Goal: Task Accomplishment & Management: Submit Unavailability

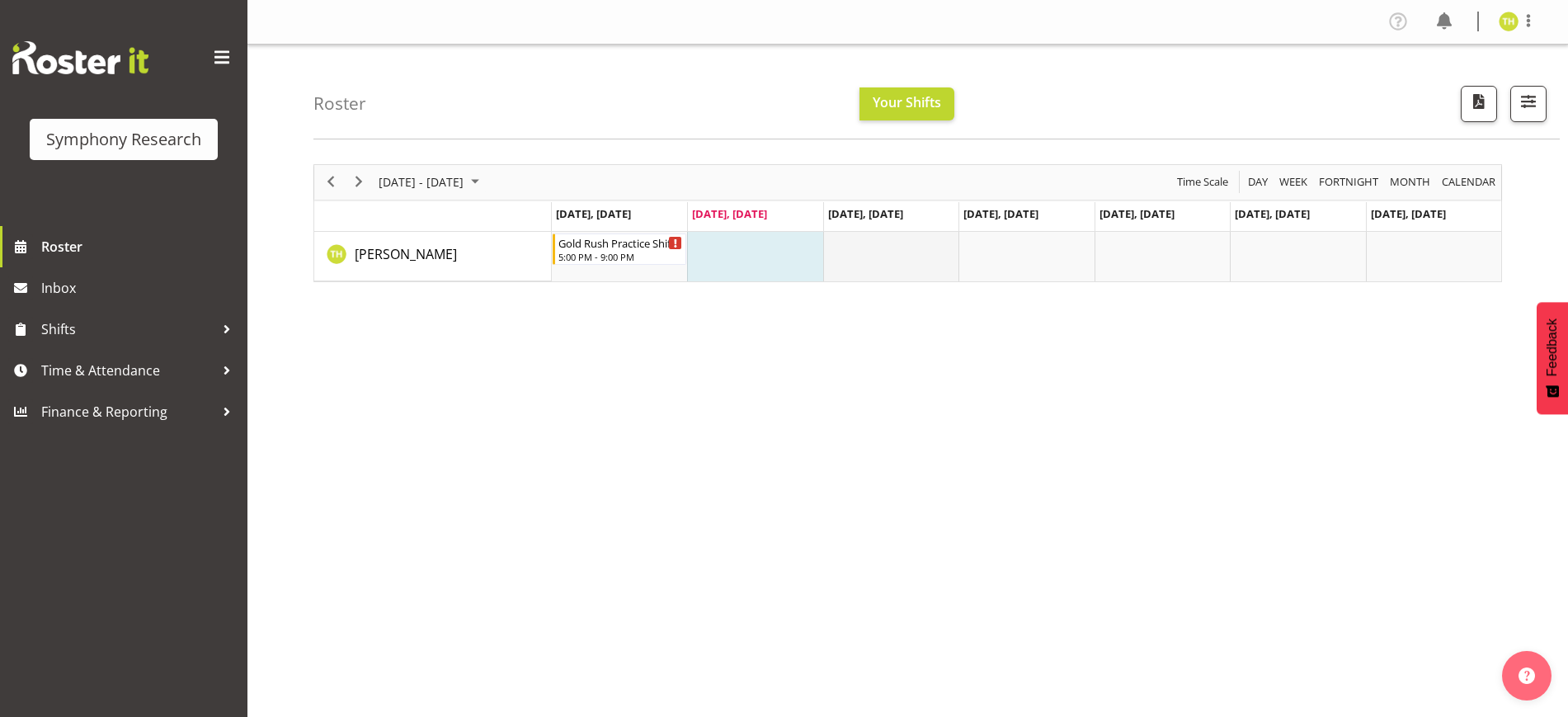
click at [840, 251] on td "Timeline Week of August 26, 2025" at bounding box center [891, 257] width 135 height 49
click at [860, 242] on td "Timeline Week of August 26, 2025" at bounding box center [891, 257] width 135 height 49
click at [78, 320] on span "Shifts" at bounding box center [127, 329] width 173 height 25
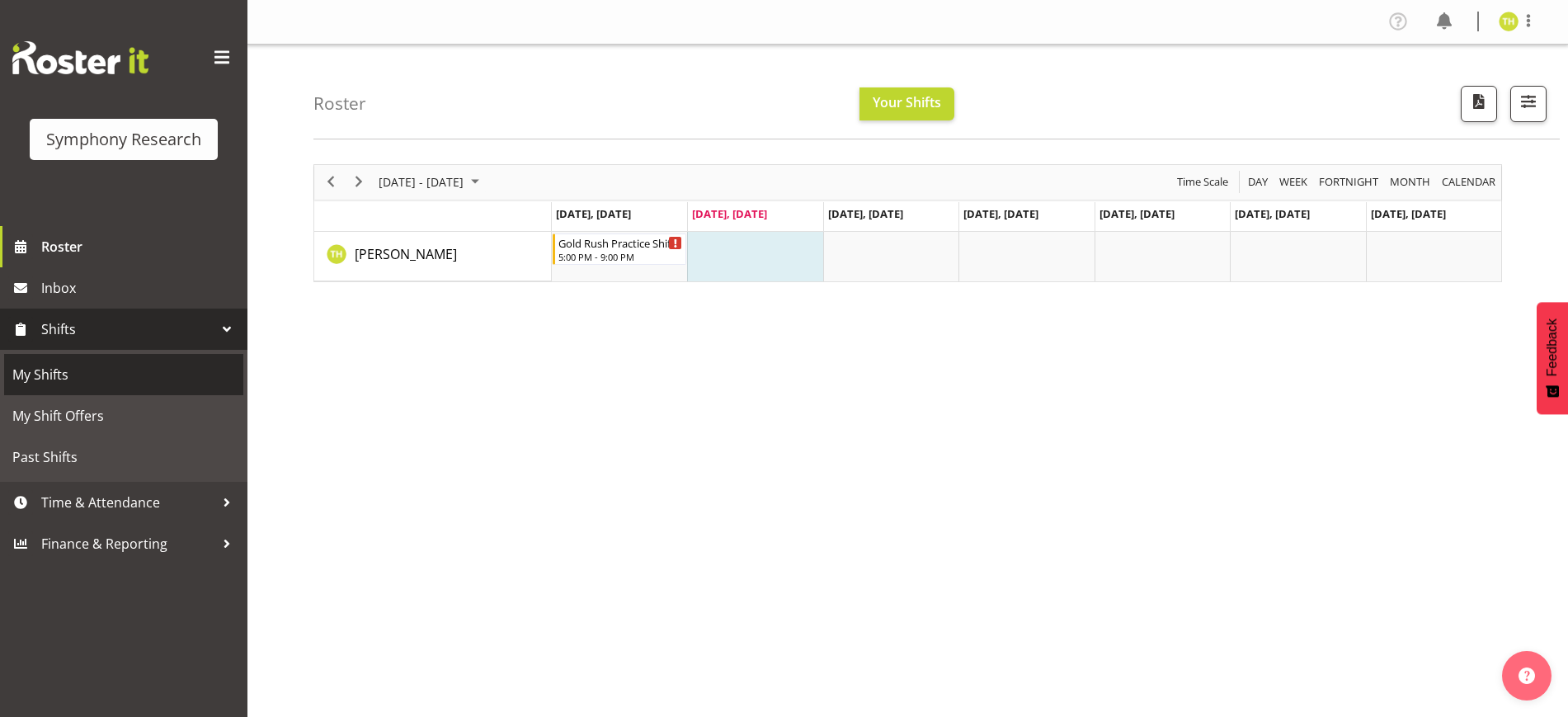
click at [101, 363] on span "My Shifts" at bounding box center [124, 375] width 223 height 25
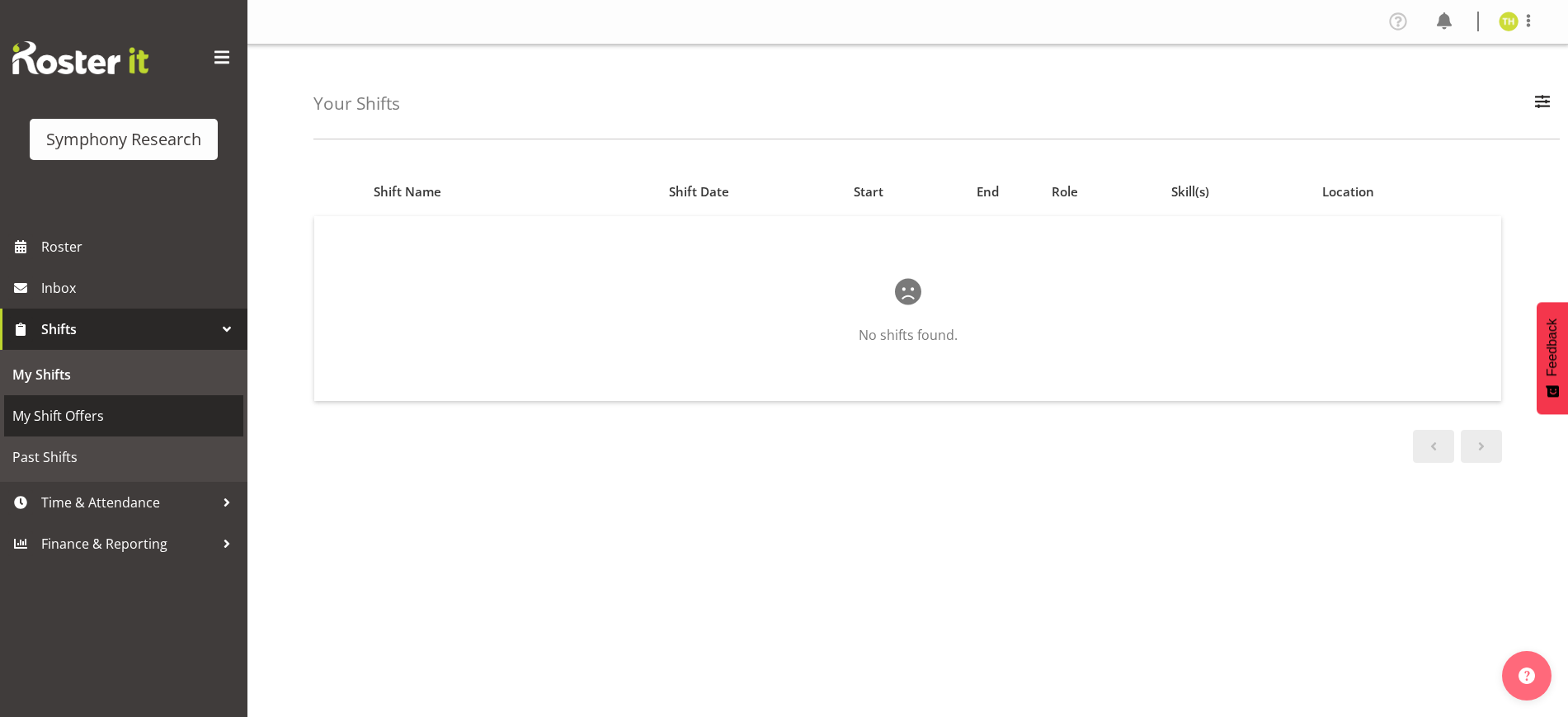
click at [52, 414] on span "My Shift Offers" at bounding box center [124, 416] width 223 height 25
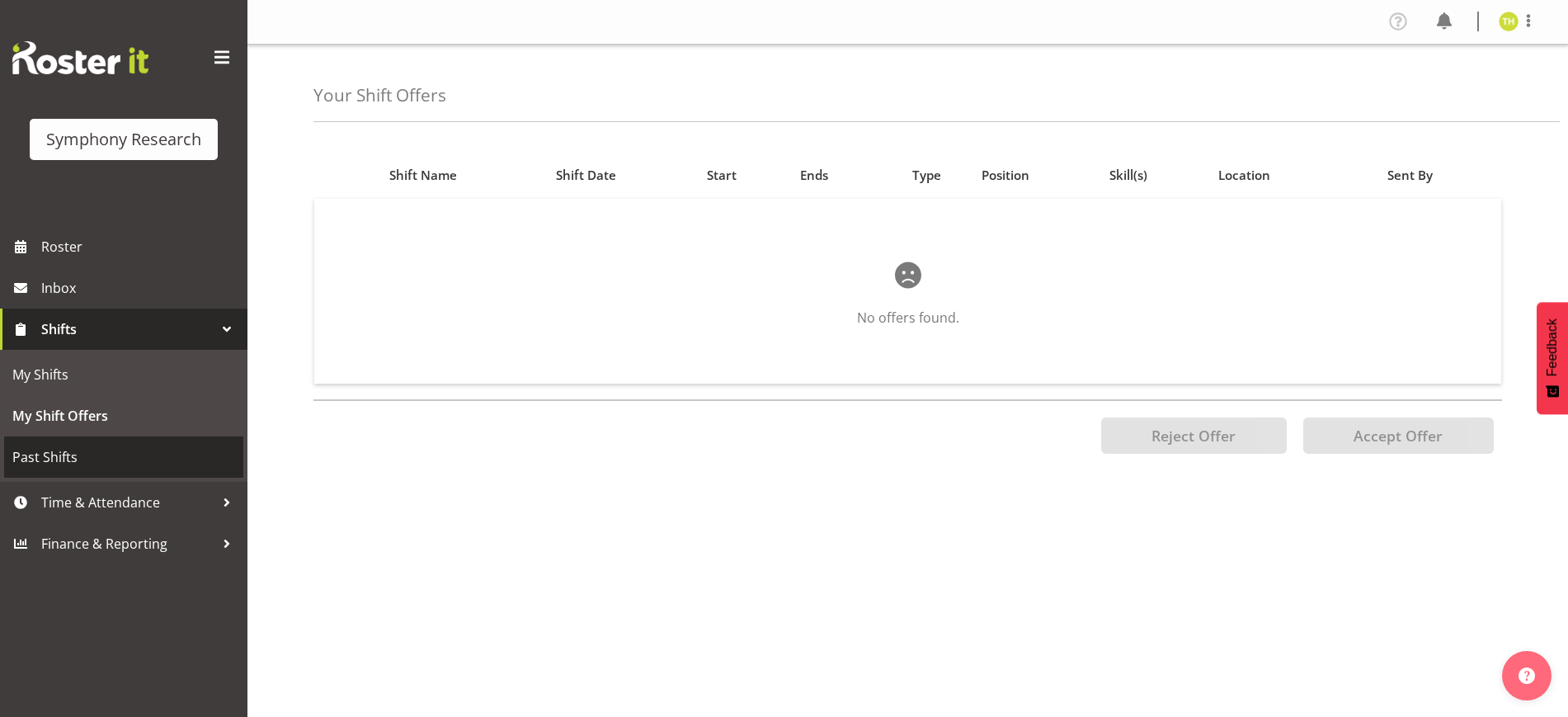
click at [39, 442] on link "Past Shifts" at bounding box center [124, 456] width 240 height 41
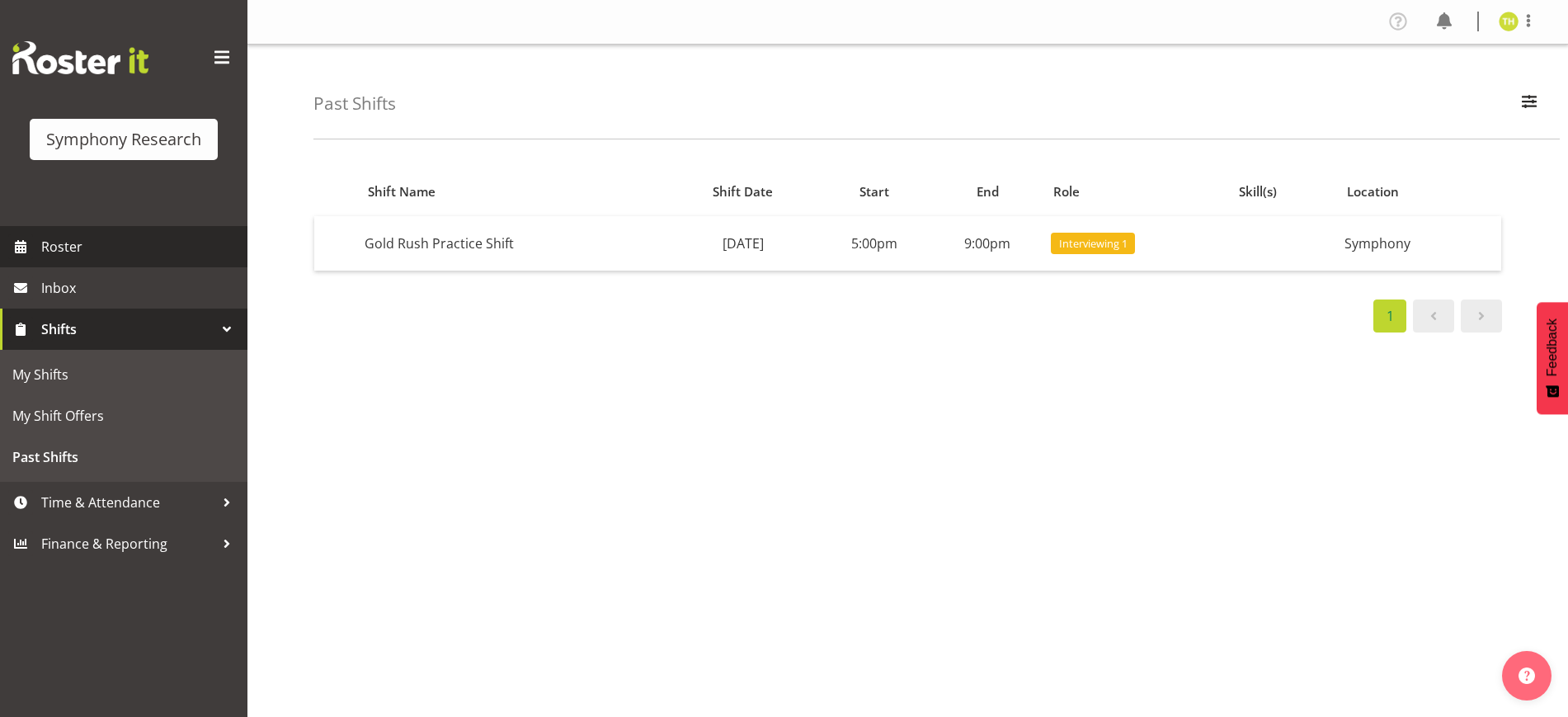
click at [62, 242] on span "Roster" at bounding box center [140, 246] width 198 height 25
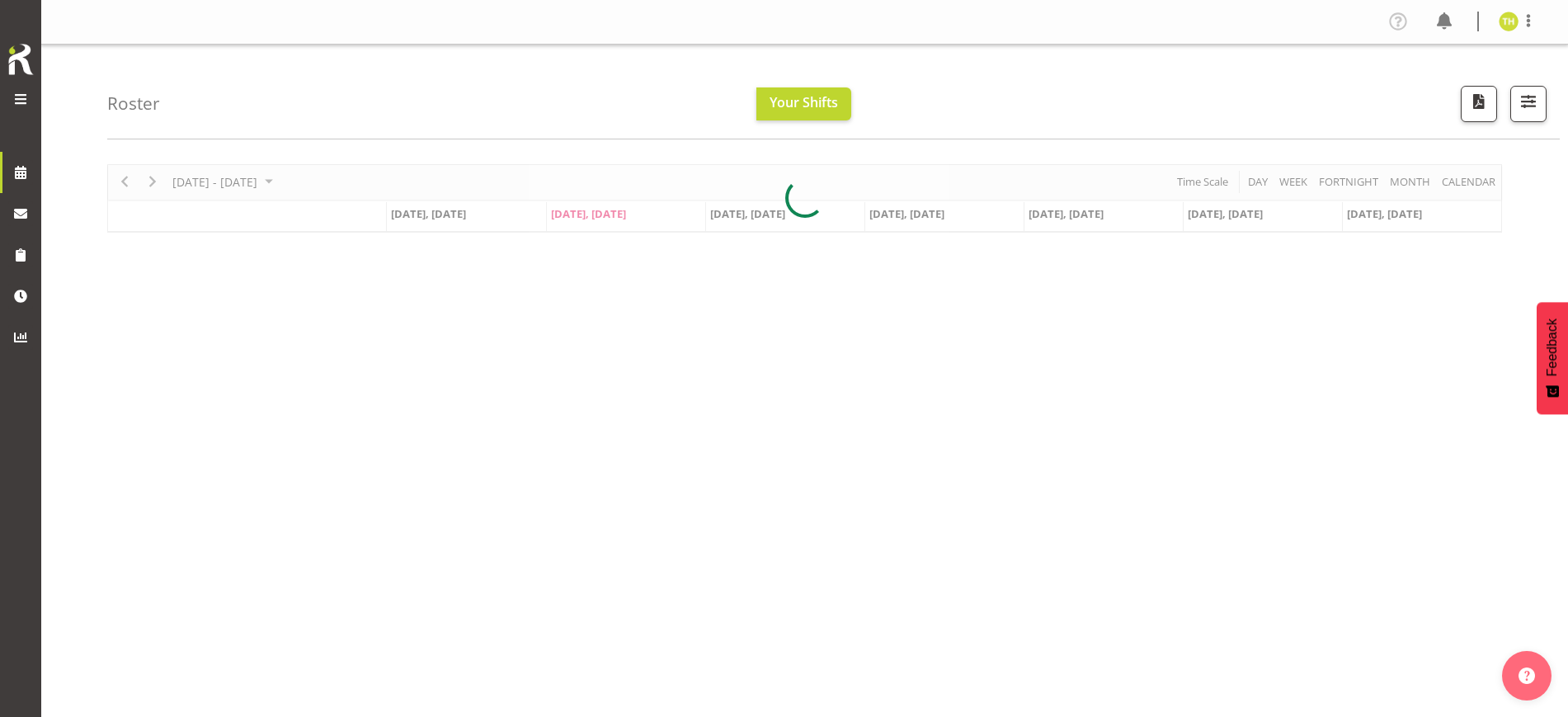
click at [22, 97] on span at bounding box center [20, 99] width 20 height 20
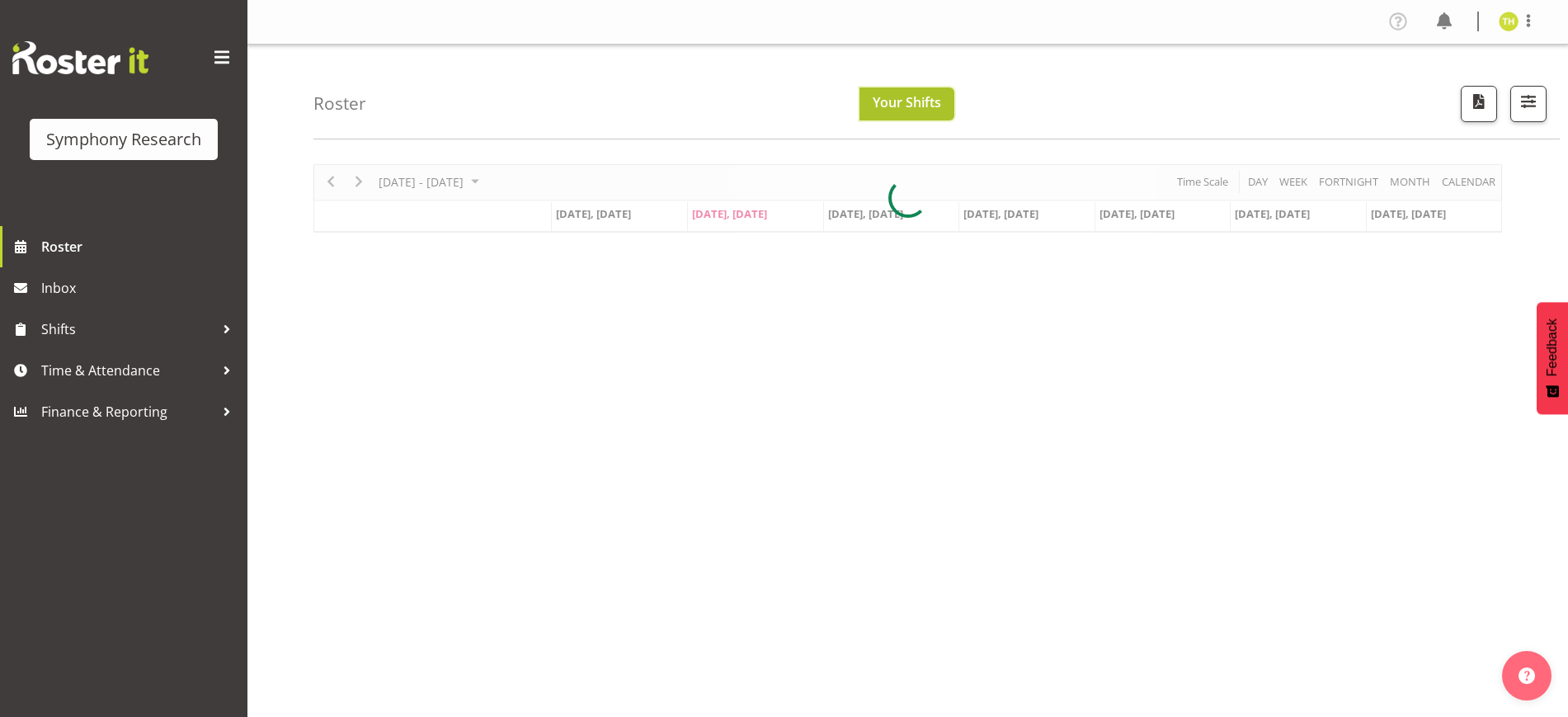
click at [862, 90] on button "Your Shifts" at bounding box center [907, 104] width 95 height 33
click at [873, 106] on span "Your Shifts" at bounding box center [907, 102] width 68 height 18
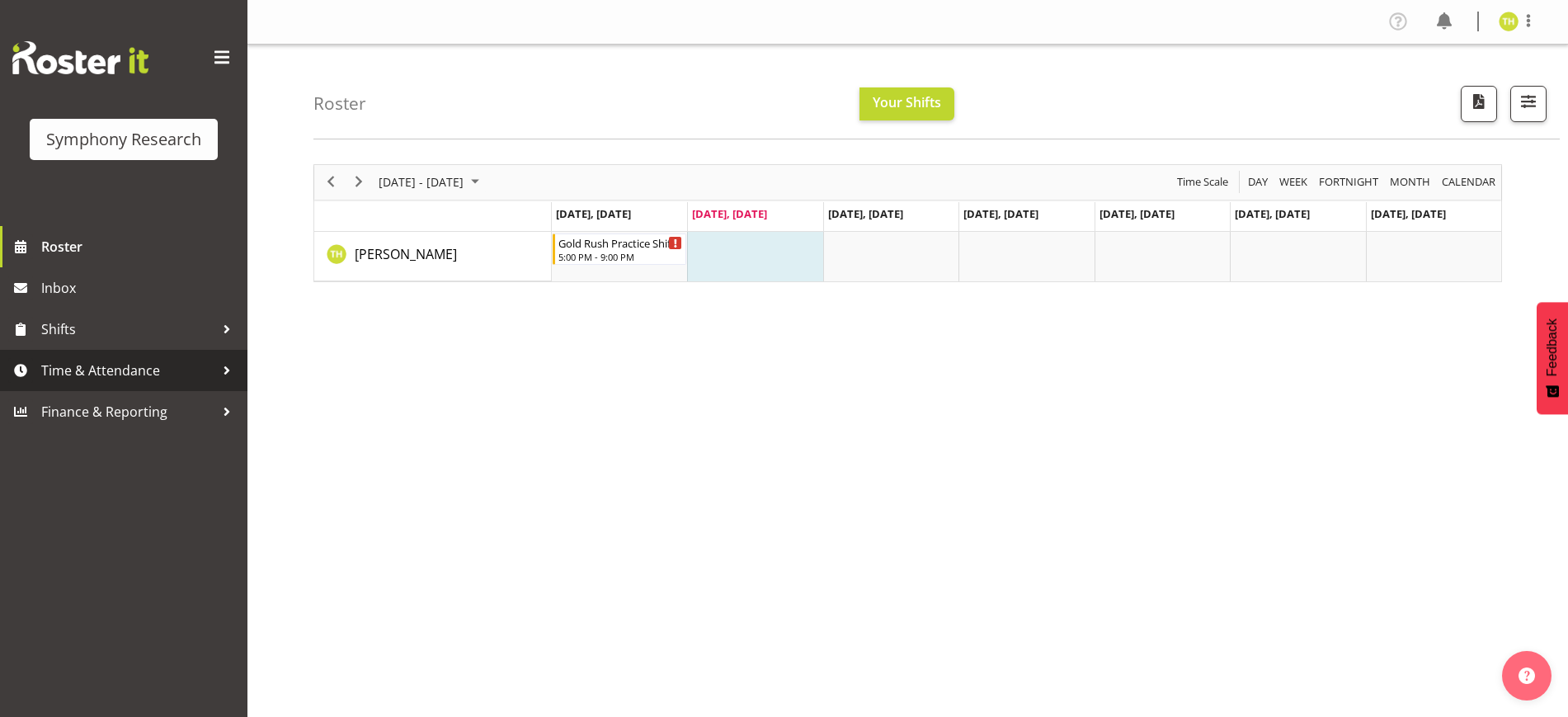
click at [206, 363] on span "Time & Attendance" at bounding box center [127, 370] width 173 height 25
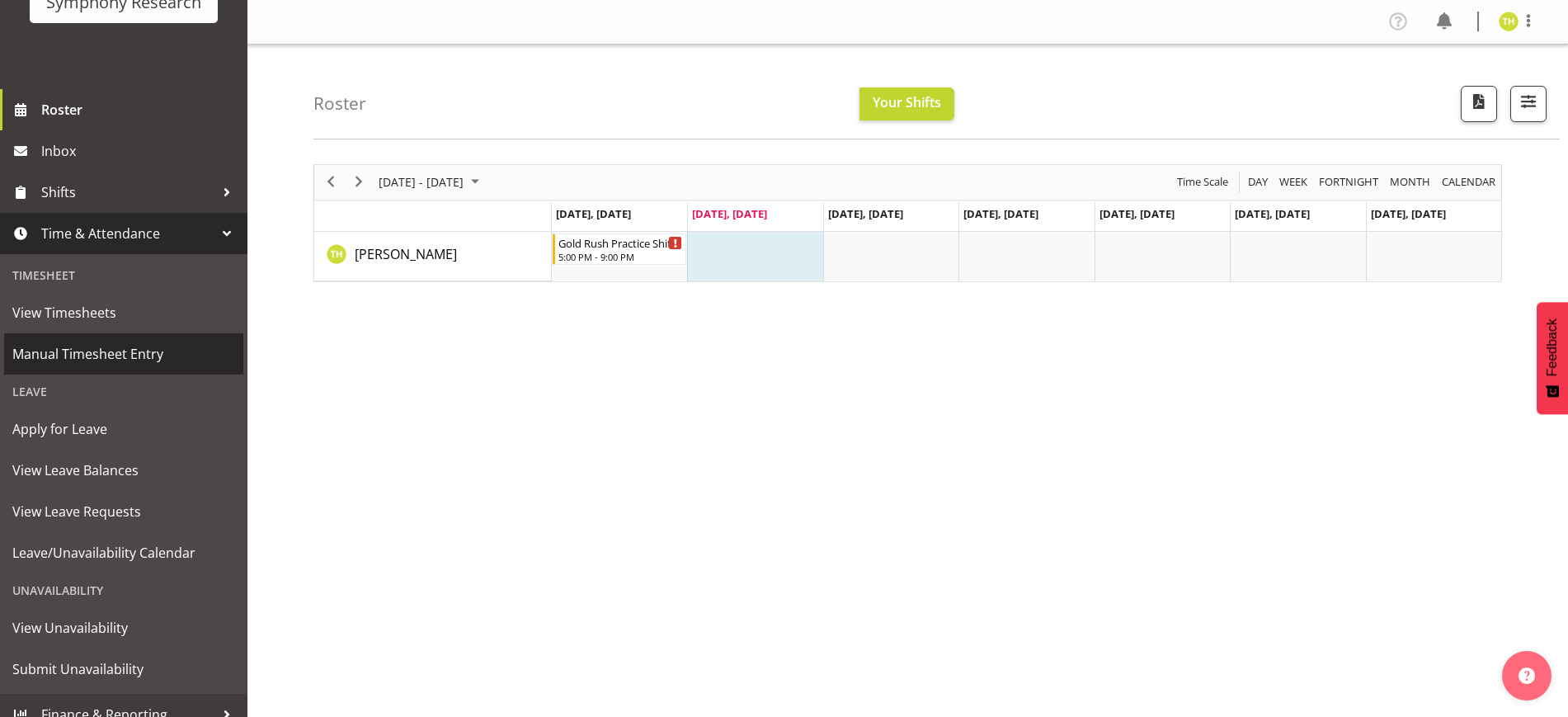
scroll to position [155, 0]
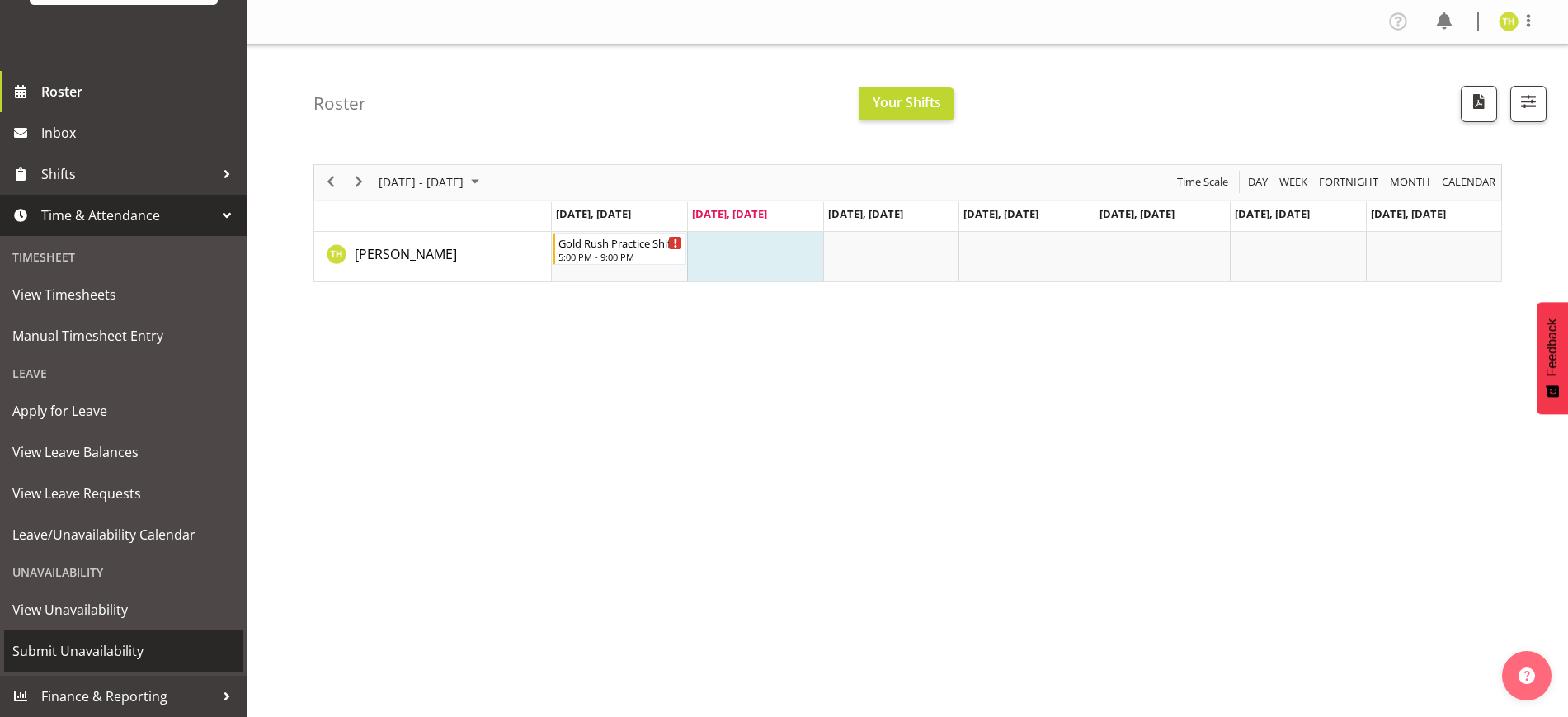
click at [103, 648] on span "Submit Unavailability" at bounding box center [124, 650] width 223 height 25
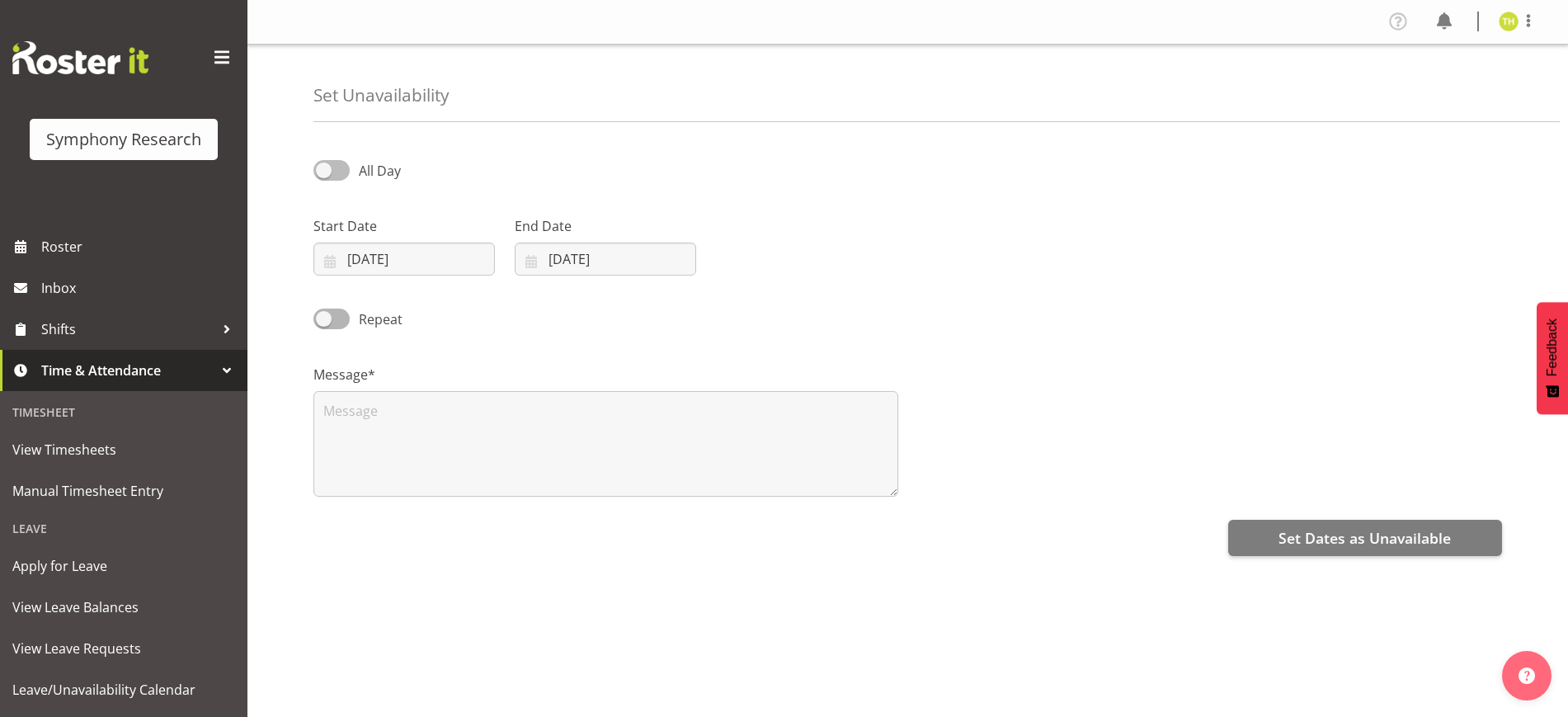
click at [339, 172] on span at bounding box center [332, 170] width 36 height 21
click at [324, 172] on input "All Day" at bounding box center [319, 169] width 10 height 10
click at [337, 173] on span at bounding box center [332, 170] width 36 height 21
click at [324, 173] on input "Part Day" at bounding box center [319, 169] width 10 height 10
click at [335, 172] on span at bounding box center [332, 170] width 36 height 21
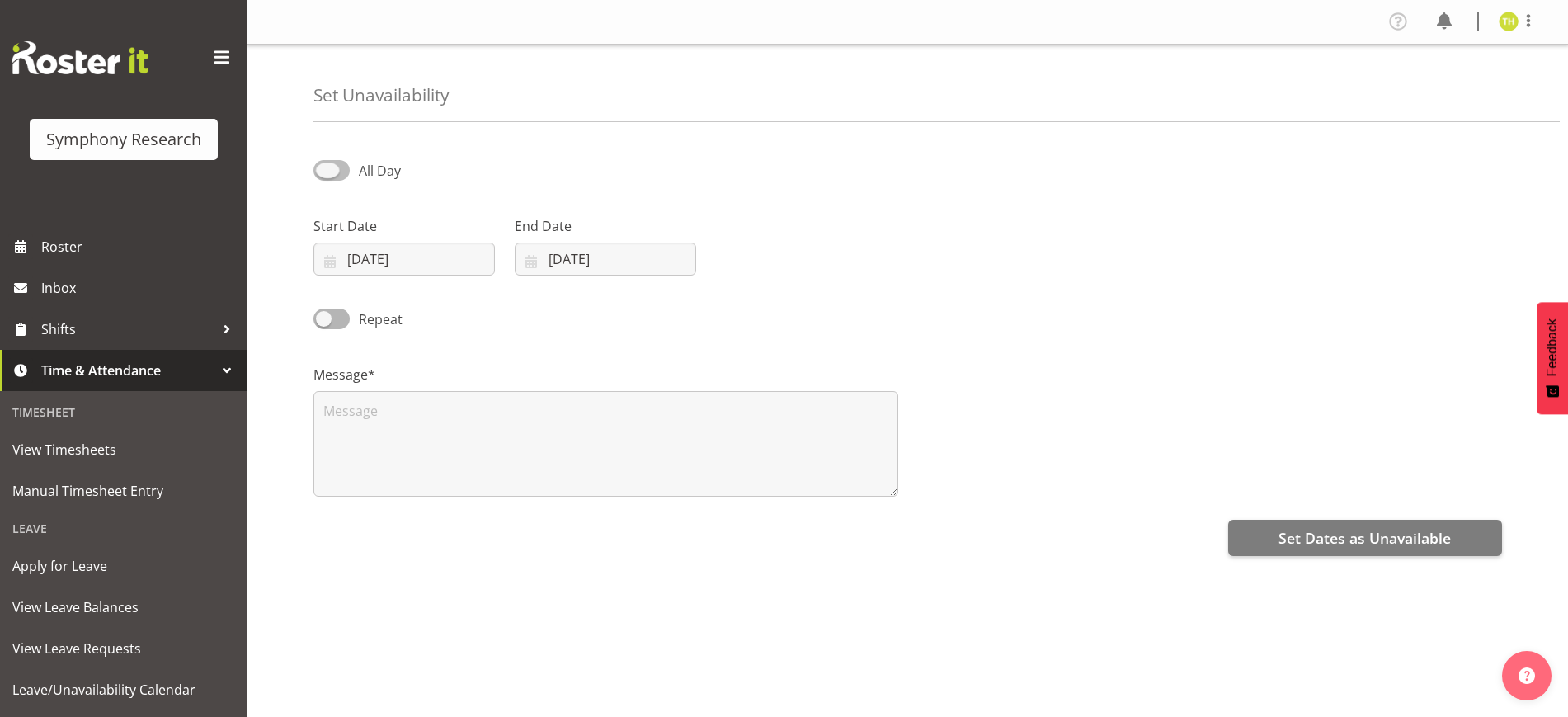
click at [324, 172] on input "All Day" at bounding box center [319, 169] width 10 height 10
click at [327, 167] on span at bounding box center [332, 170] width 36 height 21
click at [324, 167] on input "Part Day" at bounding box center [319, 169] width 10 height 10
checkbox input "false"
